Goal: Information Seeking & Learning: Learn about a topic

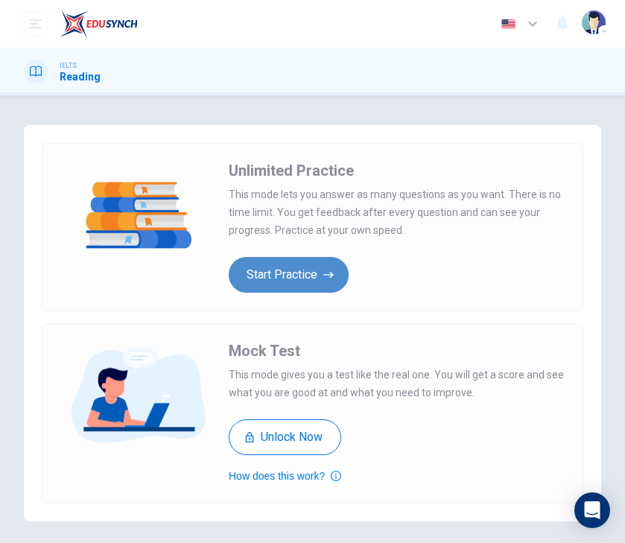
click at [309, 271] on button "Start Practice" at bounding box center [289, 275] width 120 height 36
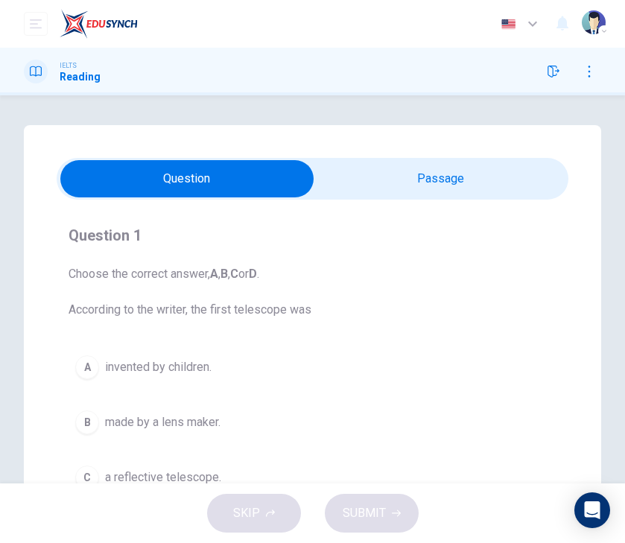
click at [355, 174] on input "checkbox" at bounding box center [187, 178] width 769 height 37
checkbox input "true"
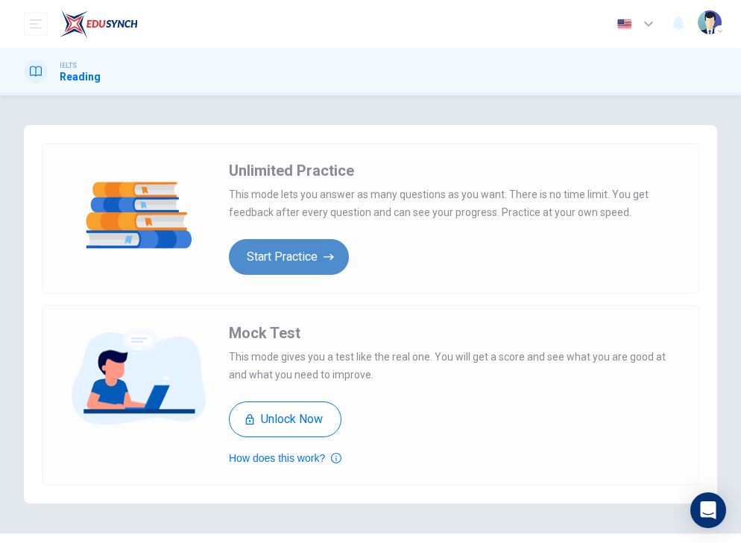
click at [292, 251] on button "Start Practice" at bounding box center [289, 257] width 120 height 36
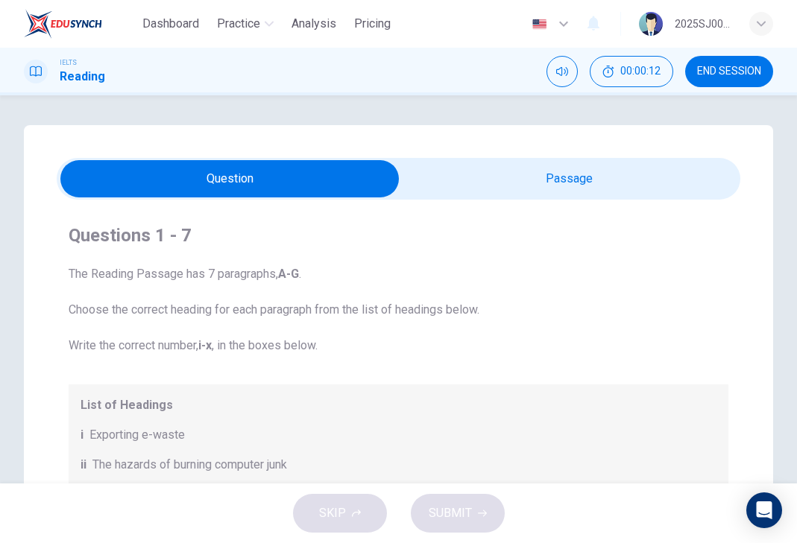
click at [559, 175] on input "checkbox" at bounding box center [230, 178] width 1026 height 37
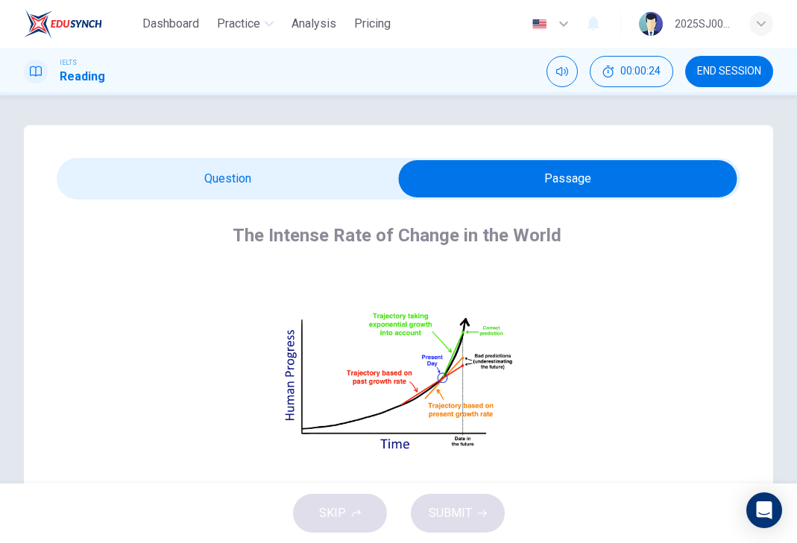
click at [307, 185] on input "checkbox" at bounding box center [568, 178] width 1026 height 37
checkbox input "false"
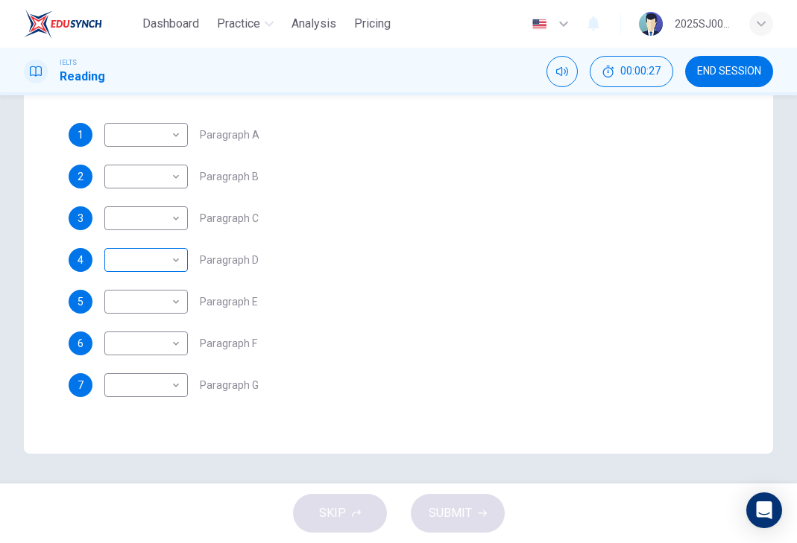
click at [122, 257] on body "Dashboard Practice Analysis Pricing English en ​ 2025SJ00059 MEERTHIKHA A/P [PE…" at bounding box center [398, 271] width 797 height 543
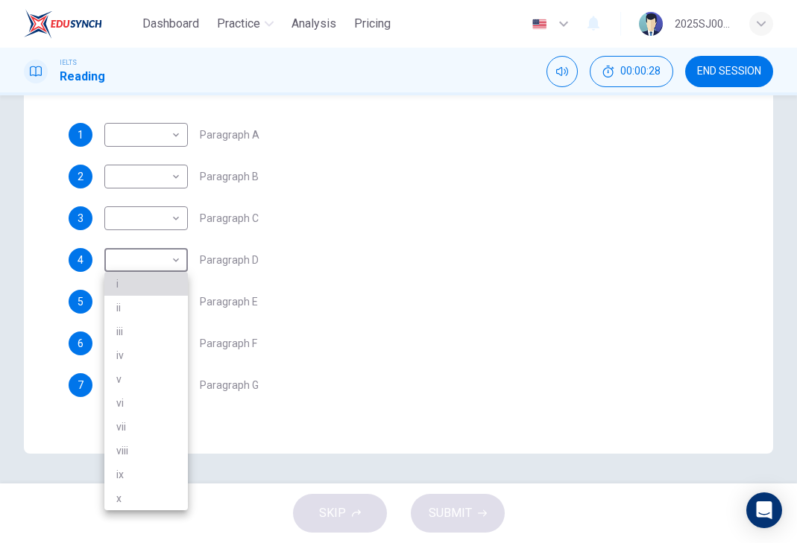
click at [128, 293] on li "i" at bounding box center [145, 284] width 83 height 24
type input "i"
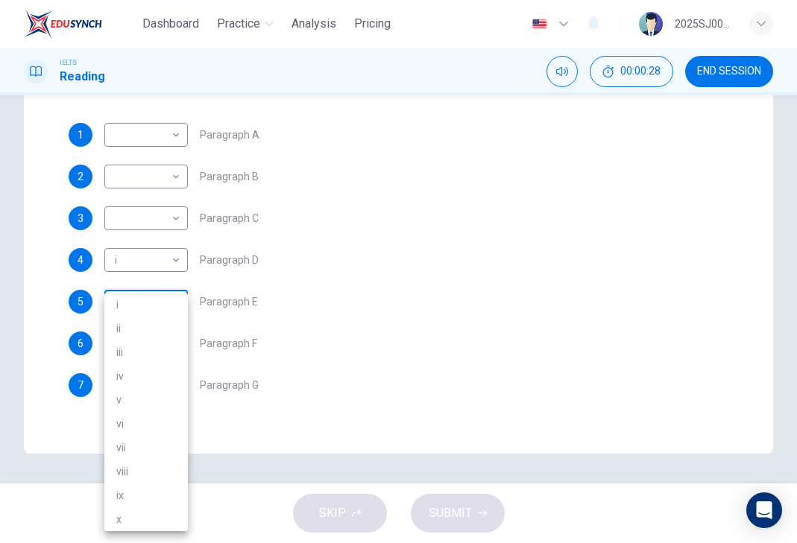
click at [130, 306] on body "Dashboard Practice Analysis Pricing English en ​ 2025SJ00059 MEERTHIKHA A/P [PE…" at bounding box center [398, 271] width 797 height 543
click at [129, 357] on li "iii" at bounding box center [145, 353] width 83 height 24
type input "iii"
click at [122, 347] on body "Dashboard Practice Analysis Pricing English en ​ 2025SJ00059 MEERTHIKHA A/P [PE…" at bounding box center [398, 271] width 797 height 543
click at [133, 393] on li "v" at bounding box center [145, 400] width 83 height 24
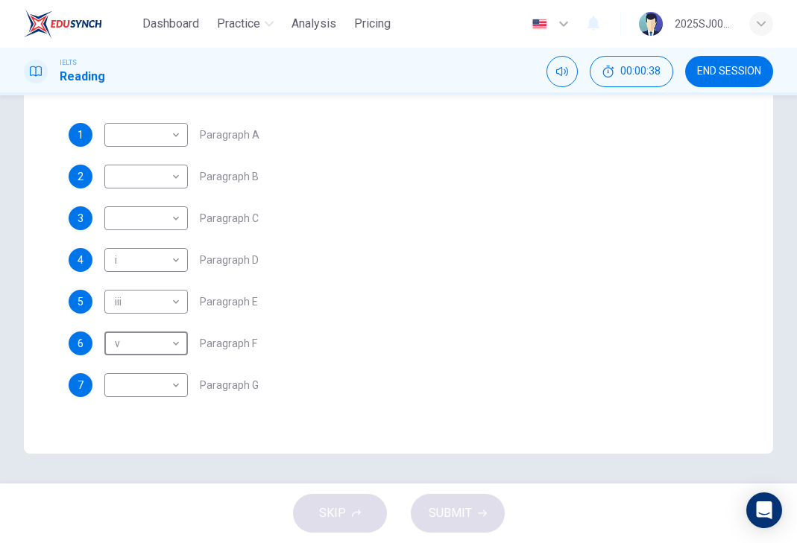
type input "v"
click at [142, 388] on body "Dashboard Practice Analysis Pricing English en ​ 2025SJ00059 MEERTHIKHA A/P [PE…" at bounding box center [398, 271] width 797 height 543
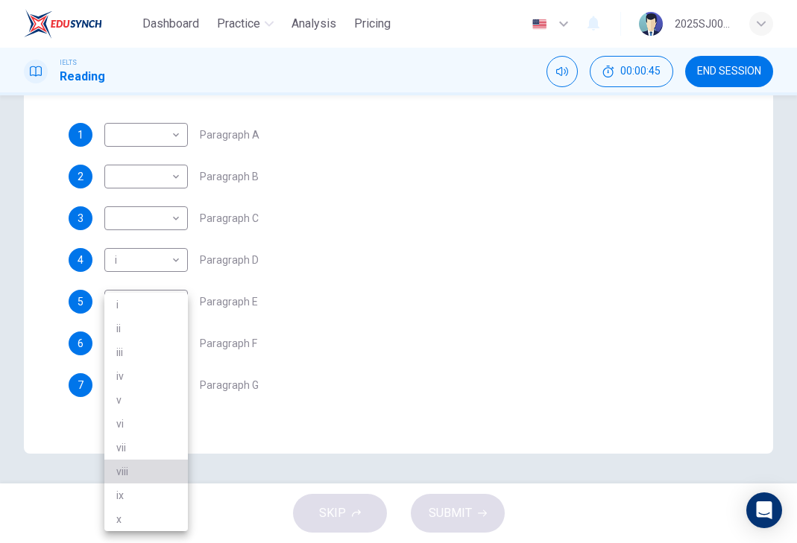
click at [130, 471] on li "viii" at bounding box center [145, 472] width 83 height 24
type input "viii"
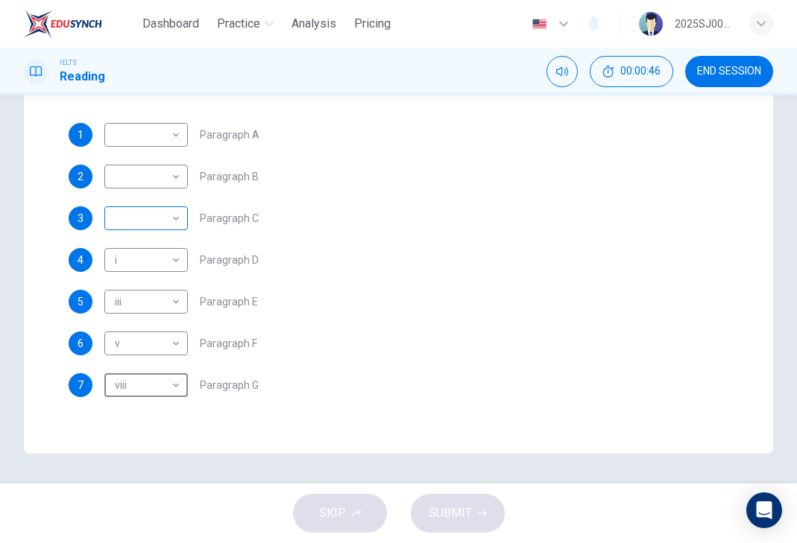
click at [141, 212] on body "Dashboard Practice Analysis Pricing English en ​ 2025SJ00059 MEERTHIKHA A/P [PE…" at bounding box center [398, 271] width 797 height 543
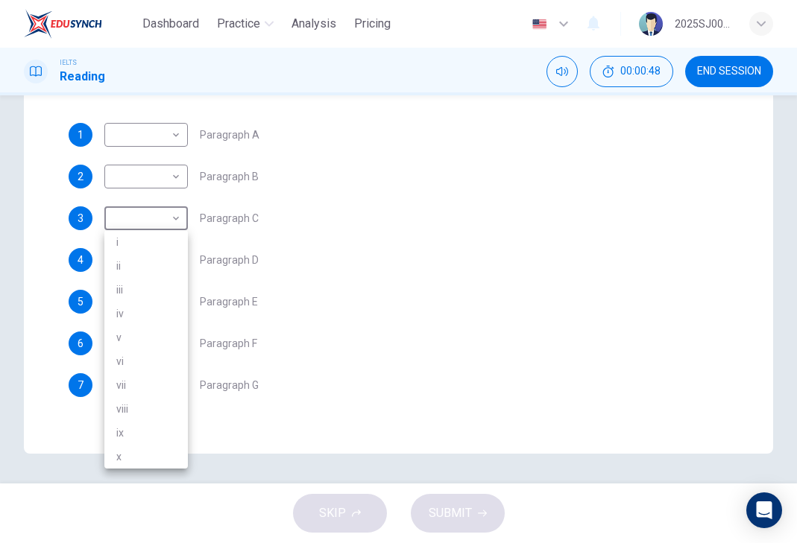
click at [130, 359] on li "vi" at bounding box center [145, 362] width 83 height 24
type input "vi"
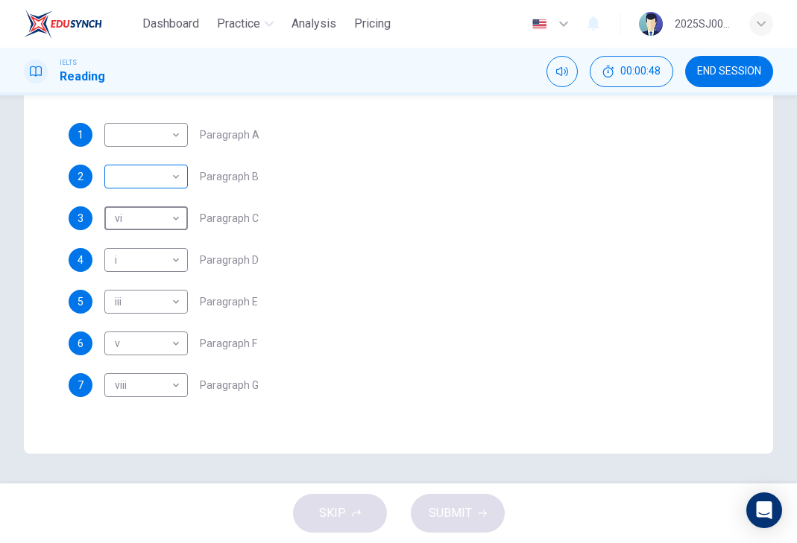
click at [128, 185] on body "Dashboard Practice Analysis Pricing English en ​ 2025SJ00059 MEERTHIKHA A/P [PE…" at bounding box center [398, 271] width 797 height 543
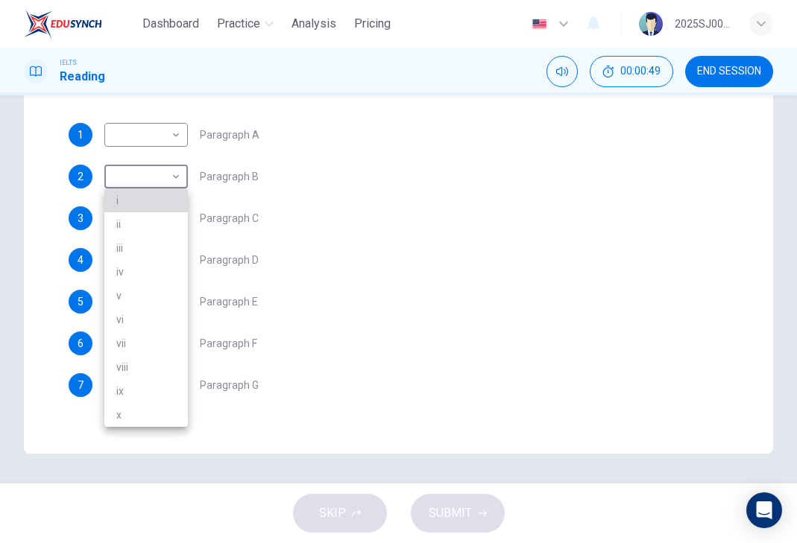
click at [129, 209] on li "i" at bounding box center [145, 201] width 83 height 24
type input "i"
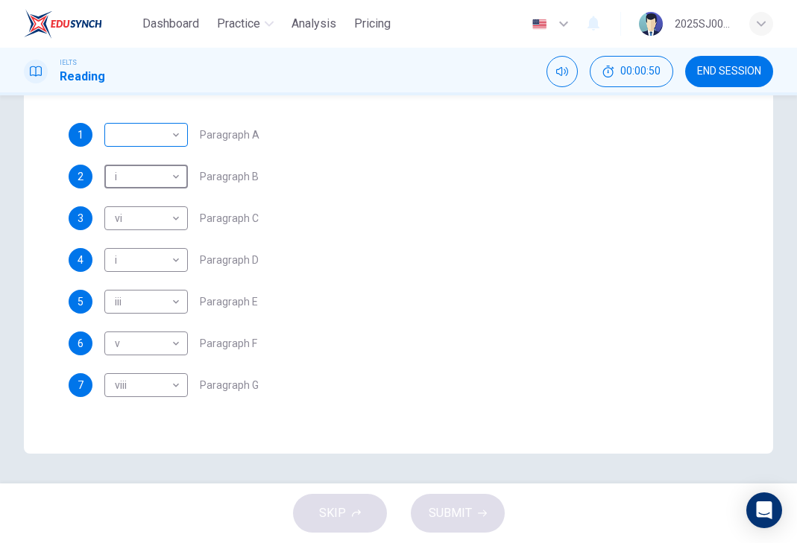
click at [148, 127] on body "Dashboard Practice Analysis Pricing English en ​ 2025SJ00059 MEERTHIKHA A/P [PE…" at bounding box center [398, 271] width 797 height 543
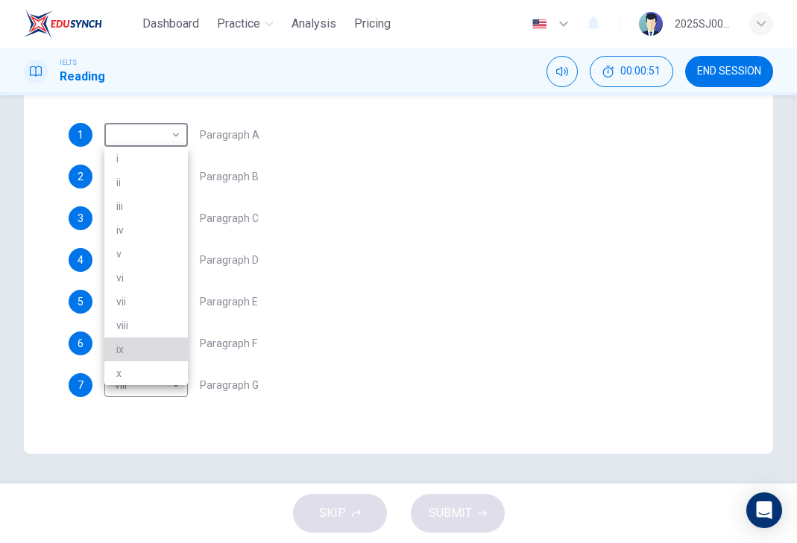
click at [143, 350] on li "ix" at bounding box center [145, 350] width 83 height 24
type input "ix"
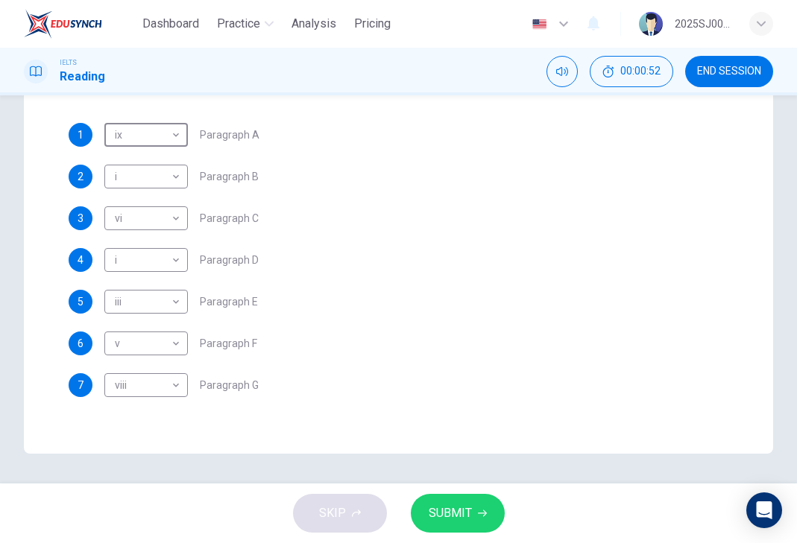
click at [335, 312] on div "5 iii iii ​ Paragraph E" at bounding box center [399, 302] width 660 height 24
click at [441, 525] on button "SUBMIT" at bounding box center [458, 513] width 94 height 39
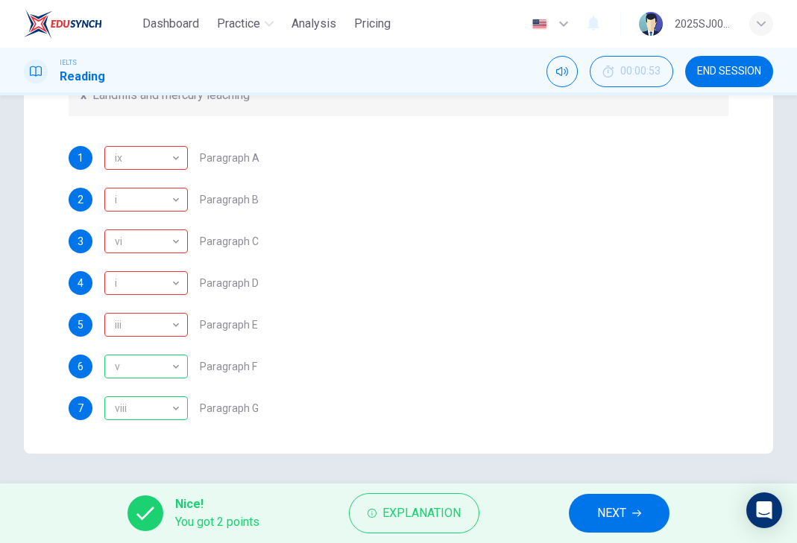
scroll to position [269, 0]
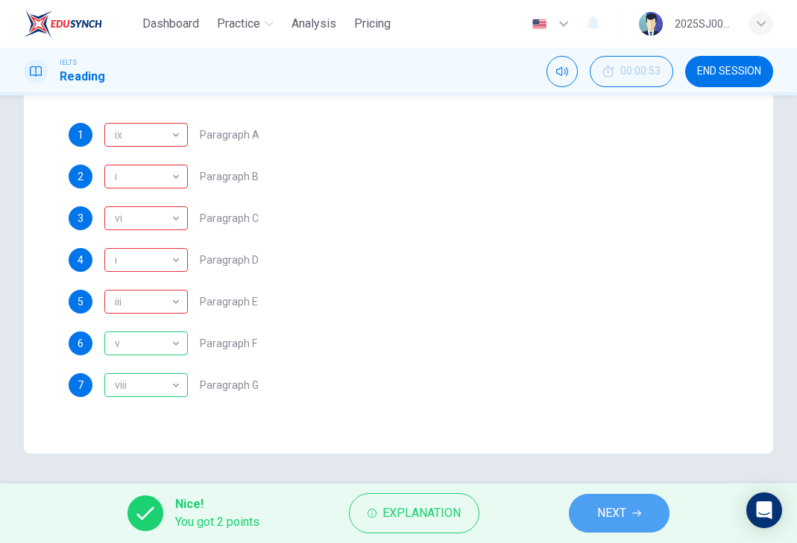
click at [621, 522] on span "NEXT" at bounding box center [611, 513] width 29 height 21
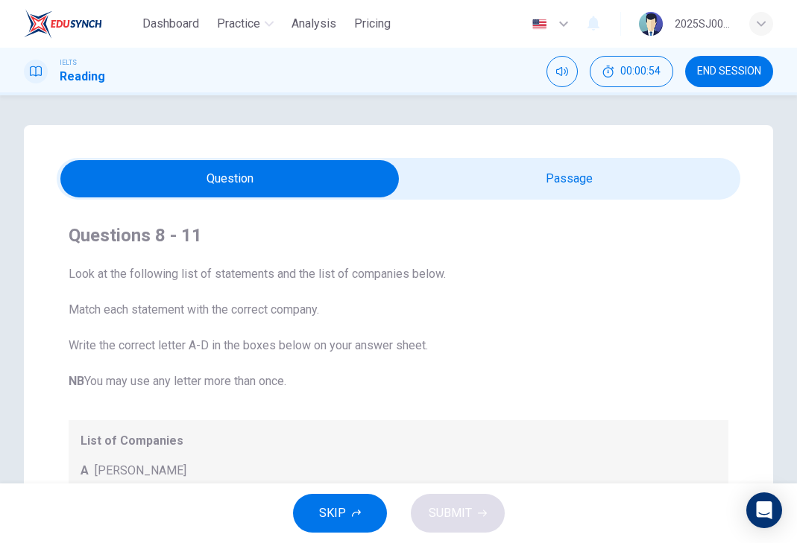
scroll to position [0, 0]
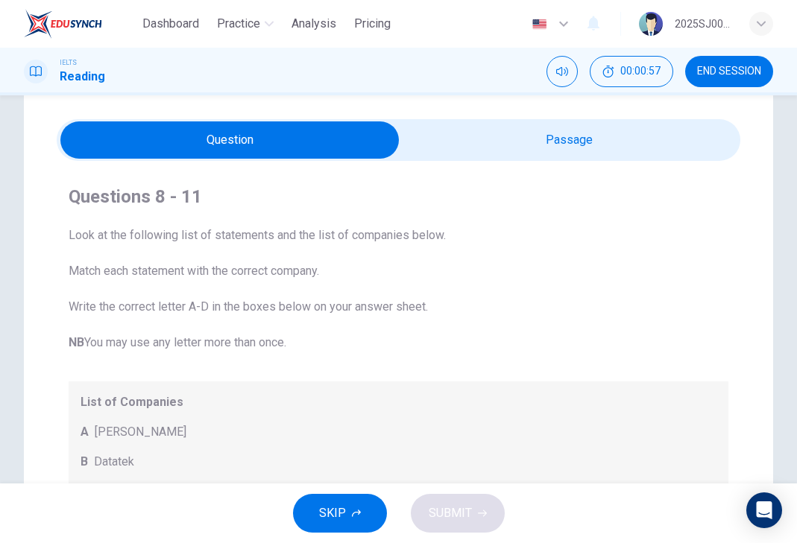
click at [547, 134] on input "checkbox" at bounding box center [230, 140] width 1026 height 37
checkbox input "true"
